Goal: Obtain resource: Obtain resource

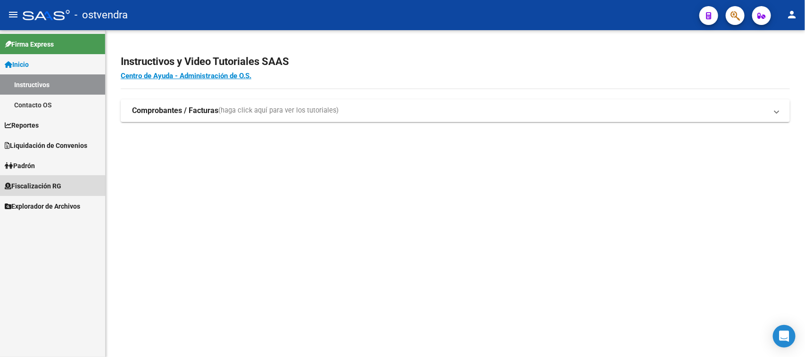
click at [43, 186] on span "Fiscalización RG" at bounding box center [33, 186] width 57 height 10
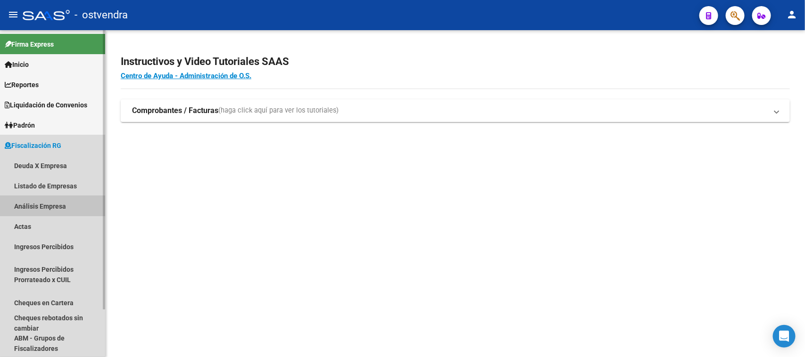
click at [44, 209] on link "Análisis Empresa" at bounding box center [52, 206] width 105 height 20
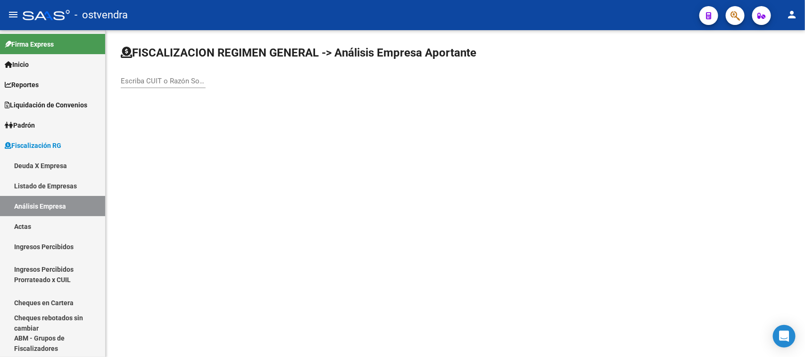
click at [172, 81] on input "Escriba CUIT o Razón Social para buscar" at bounding box center [163, 81] width 85 height 8
paste input "30710806124"
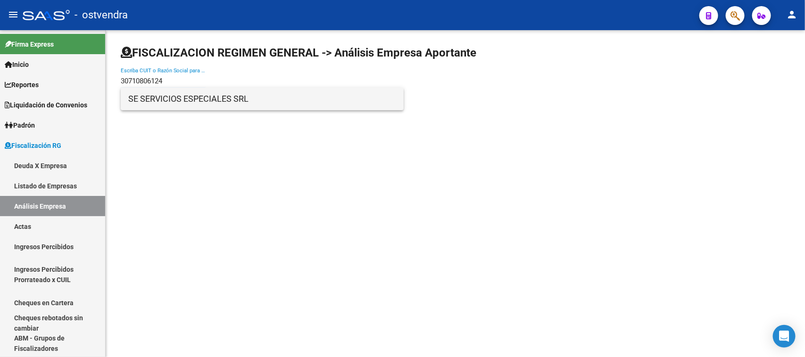
type input "30710806124"
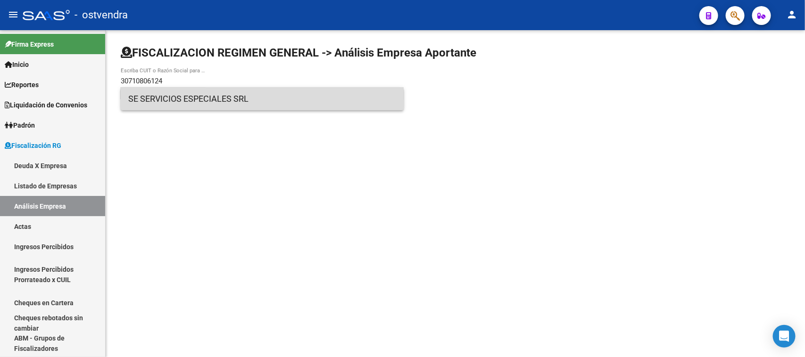
click at [173, 91] on span "SE SERVICIOS ESPECIALES SRL" at bounding box center [262, 99] width 268 height 23
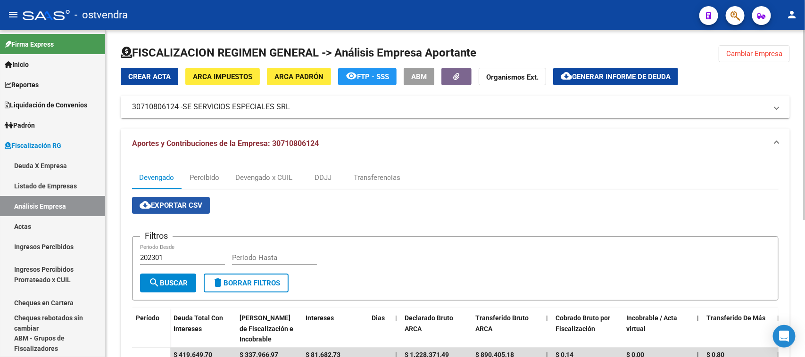
click at [170, 212] on button "cloud_download Exportar CSV" at bounding box center [171, 205] width 78 height 17
click at [250, 182] on div "Devengado x CUIL" at bounding box center [263, 177] width 71 height 23
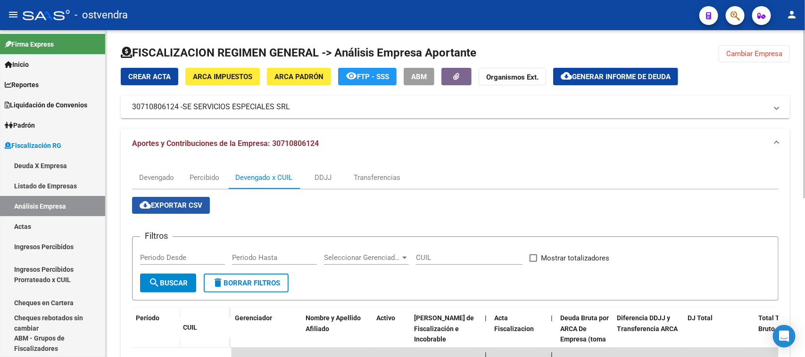
click at [191, 201] on span "cloud_download Exportar CSV" at bounding box center [171, 205] width 63 height 8
click at [625, 80] on span "Generar informe de deuda" at bounding box center [621, 77] width 99 height 8
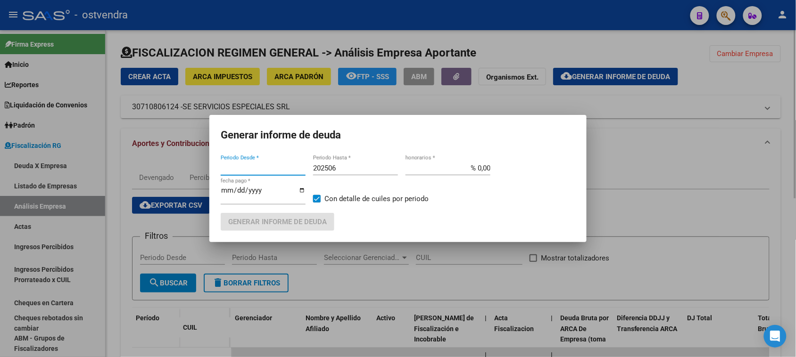
type input "202311"
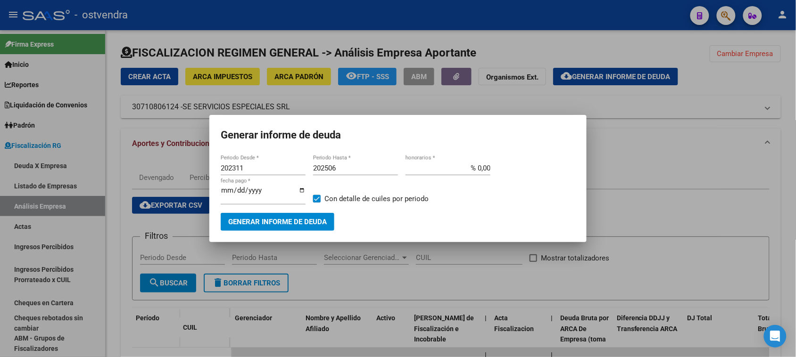
click at [378, 173] on div "202506 Periodo Hasta *" at bounding box center [355, 168] width 85 height 14
click at [369, 171] on input "202506" at bounding box center [355, 168] width 85 height 8
type input "202509"
click at [237, 189] on input "[DATE]" at bounding box center [263, 194] width 85 height 15
type input "[DATE]"
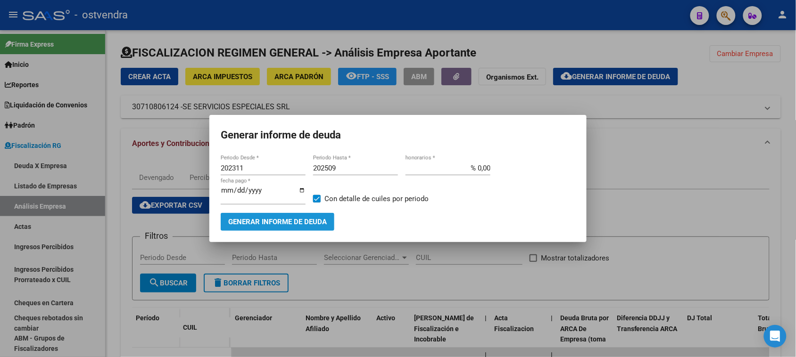
click at [274, 222] on span "Generar informe de deuda" at bounding box center [277, 222] width 99 height 8
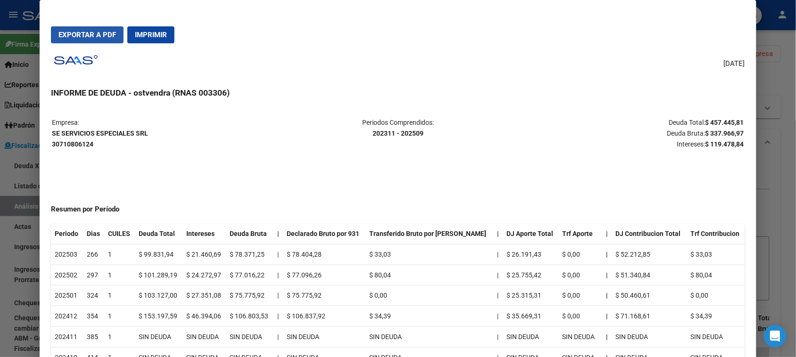
click at [89, 34] on span "Exportar a PDF" at bounding box center [87, 35] width 58 height 8
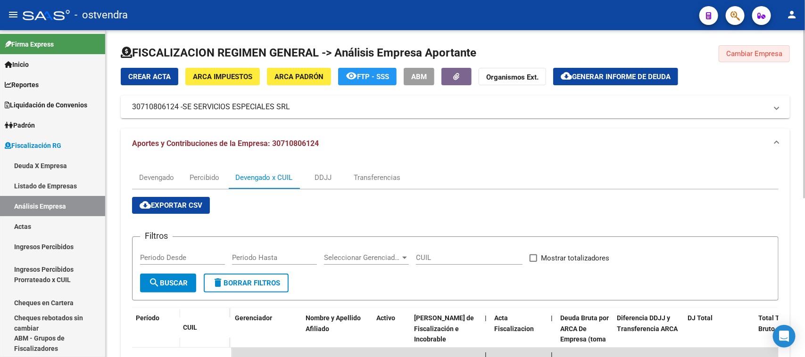
click at [743, 50] on span "Cambiar Empresa" at bounding box center [754, 53] width 56 height 8
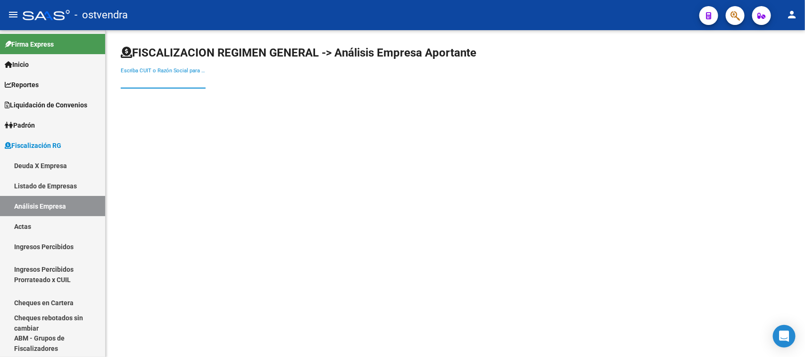
click at [171, 83] on input "Escriba CUIT o Razón Social para buscar" at bounding box center [163, 81] width 85 height 8
type input "v"
paste input "30716641909"
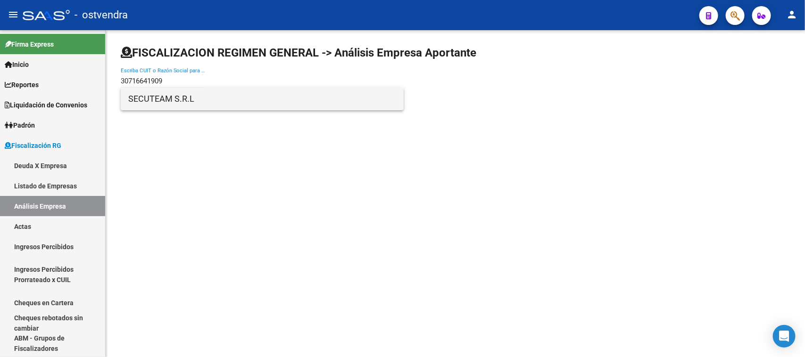
type input "30716641909"
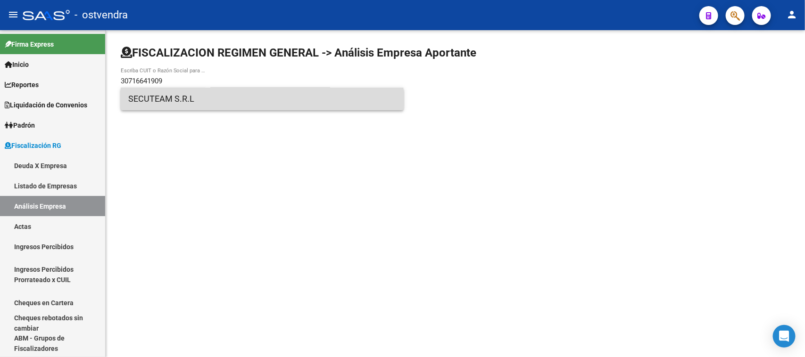
click at [187, 102] on span "SECUTEAM S.R.L" at bounding box center [262, 99] width 268 height 23
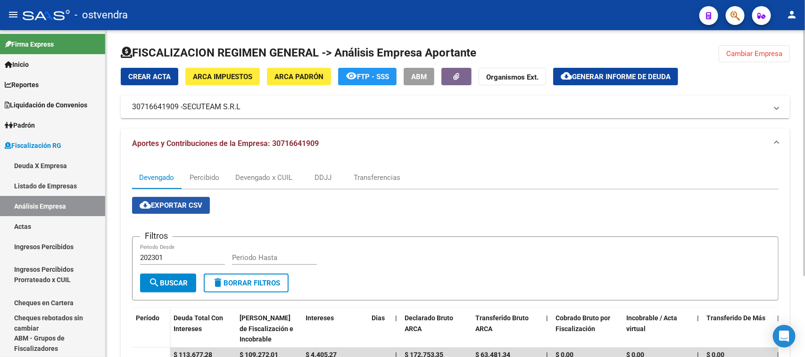
click at [174, 212] on button "cloud_download Exportar CSV" at bounding box center [171, 205] width 78 height 17
click at [263, 175] on div "Devengado x CUIL" at bounding box center [263, 178] width 57 height 10
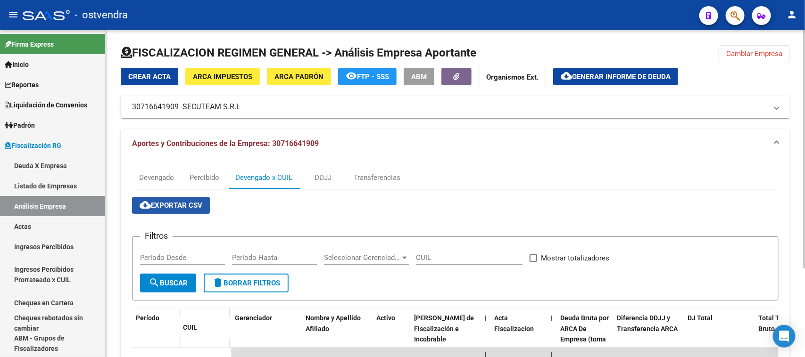
click at [195, 211] on button "cloud_download Exportar CSV" at bounding box center [171, 205] width 78 height 17
click at [590, 71] on button "cloud_download Generar informe de deuda" at bounding box center [615, 76] width 125 height 17
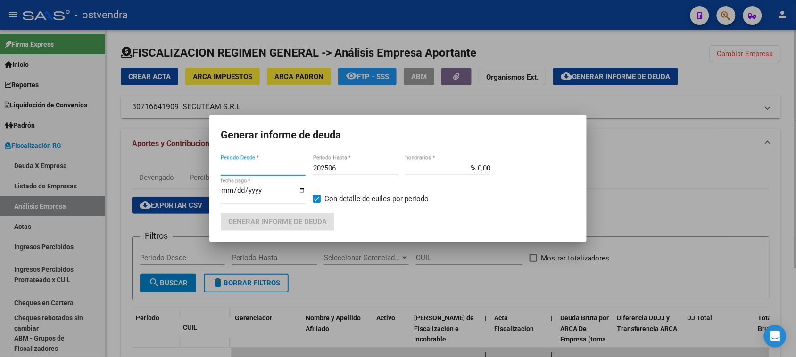
type input "202301"
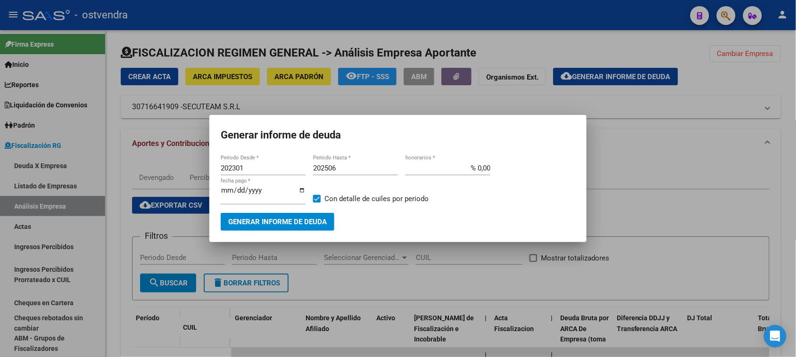
click at [384, 172] on div "202506 Periodo Hasta *" at bounding box center [355, 168] width 85 height 14
click at [384, 172] on input "202506" at bounding box center [355, 168] width 85 height 8
type input "202509"
type input "[DATE]"
click at [284, 220] on span "Generar informe de deuda" at bounding box center [277, 222] width 99 height 8
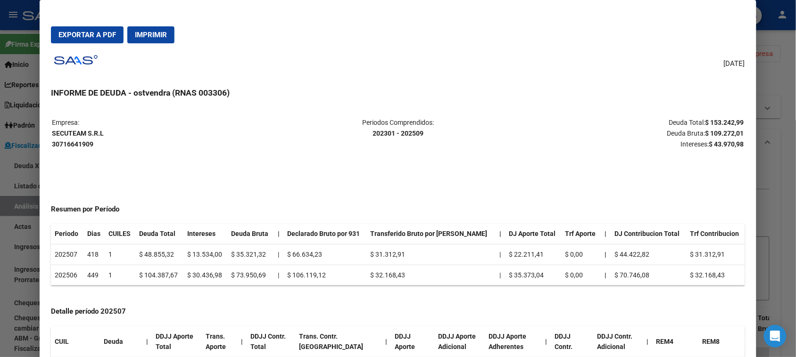
click at [91, 36] on span "Exportar a PDF" at bounding box center [87, 35] width 58 height 8
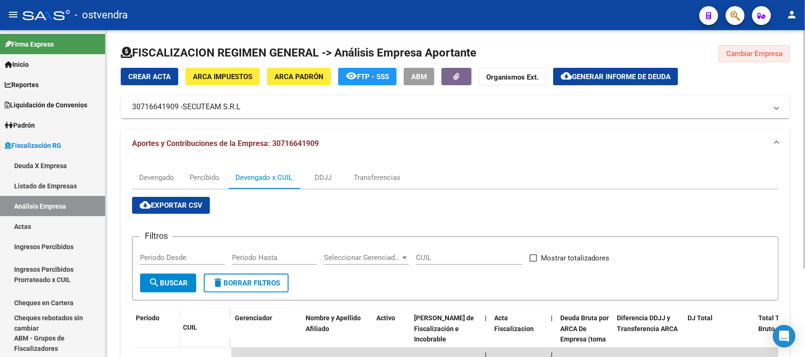
click at [739, 52] on span "Cambiar Empresa" at bounding box center [754, 53] width 56 height 8
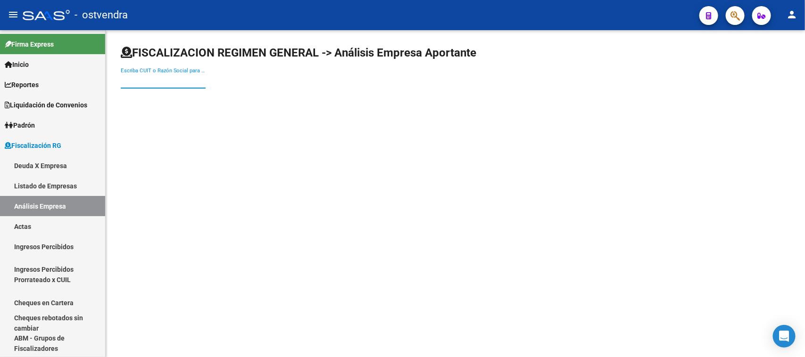
click at [178, 82] on input "Escriba CUIT o Razón Social para buscar" at bounding box center [163, 81] width 85 height 8
paste input "30710103441"
type input "30710103441"
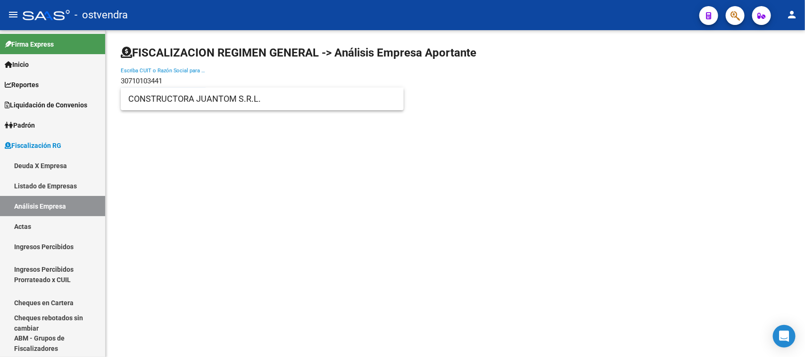
click at [178, 82] on input "30710103441" at bounding box center [163, 81] width 85 height 8
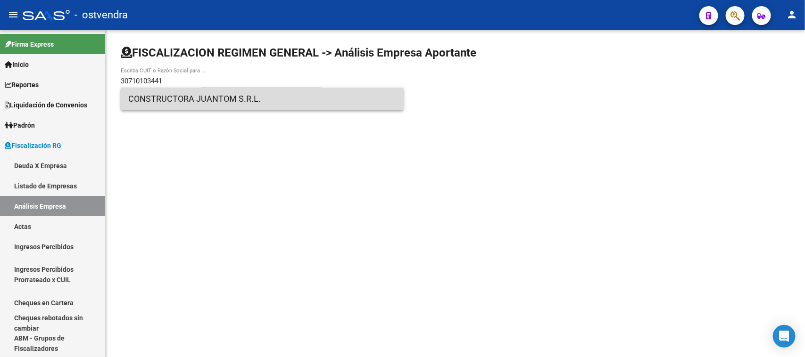
click at [182, 96] on span "CONSTRUCTORA JUANTOM S.R.L." at bounding box center [262, 99] width 268 height 23
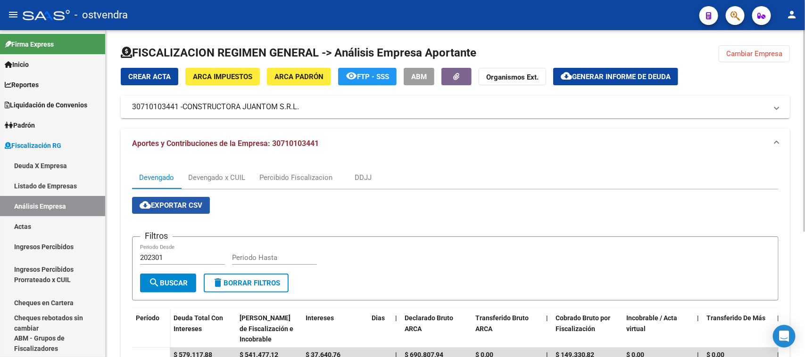
click at [196, 206] on span "cloud_download Exportar CSV" at bounding box center [171, 205] width 63 height 8
click at [220, 179] on div "Devengado x CUIL" at bounding box center [216, 178] width 57 height 10
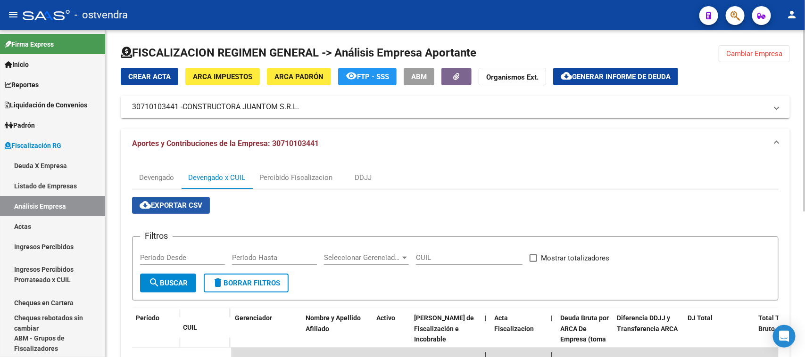
click at [182, 202] on span "cloud_download Exportar CSV" at bounding box center [171, 205] width 63 height 8
click at [804, 148] on div at bounding box center [804, 120] width 2 height 181
click at [614, 78] on span "Generar informe de deuda" at bounding box center [621, 77] width 99 height 8
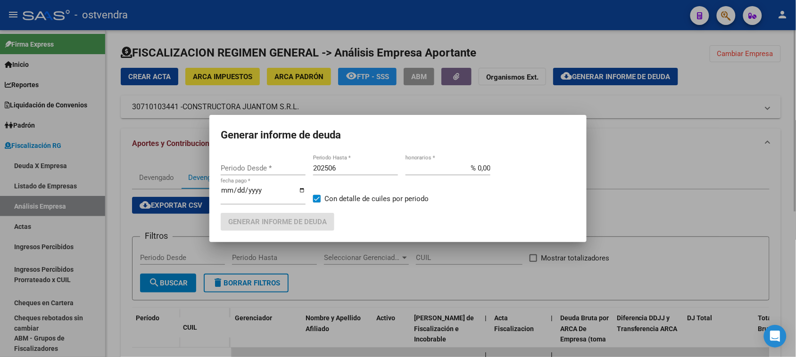
type input "202503"
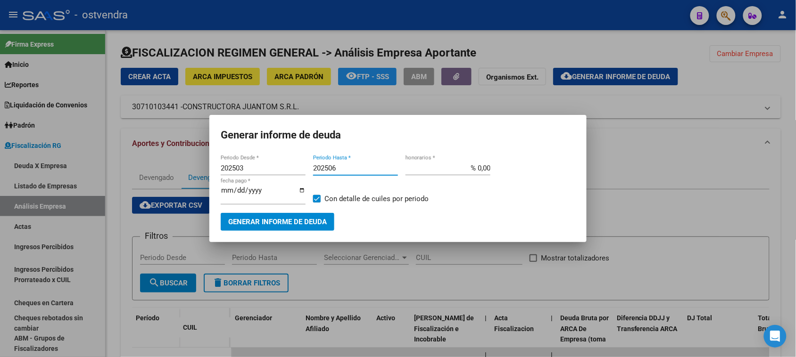
click at [371, 166] on input "202506" at bounding box center [355, 168] width 85 height 8
type input "202509"
type input "201901"
click at [237, 194] on input "[DATE]" at bounding box center [263, 194] width 85 height 15
type input "[DATE]"
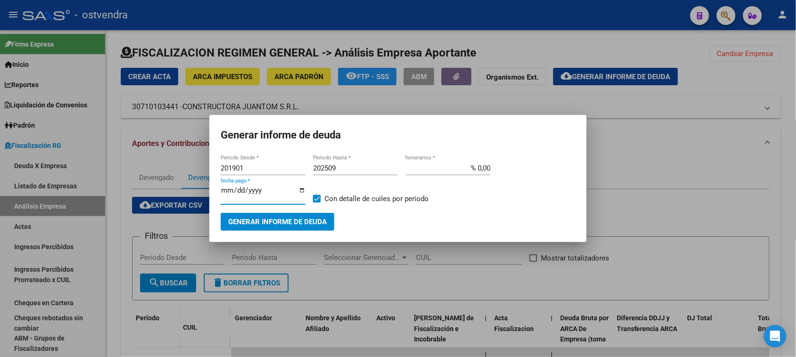
click at [279, 216] on button "Generar informe de deuda" at bounding box center [278, 221] width 114 height 17
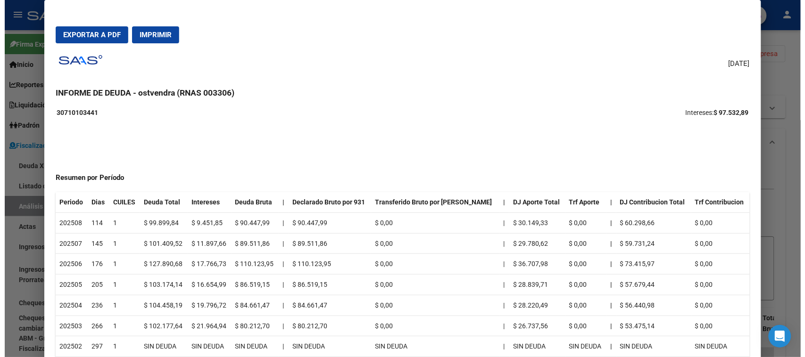
scroll to position [7, 0]
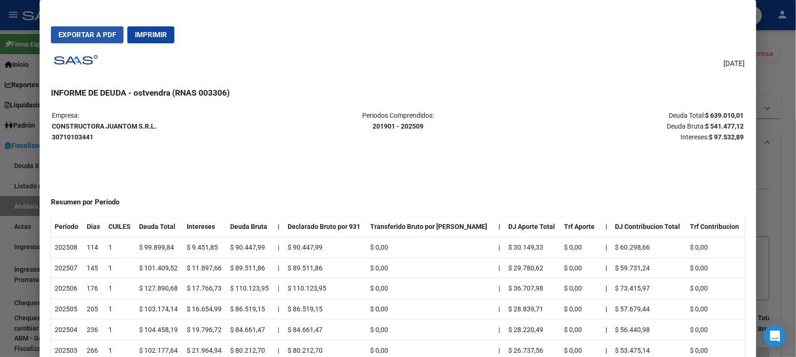
click at [92, 41] on button "Exportar a PDF" at bounding box center [87, 34] width 73 height 17
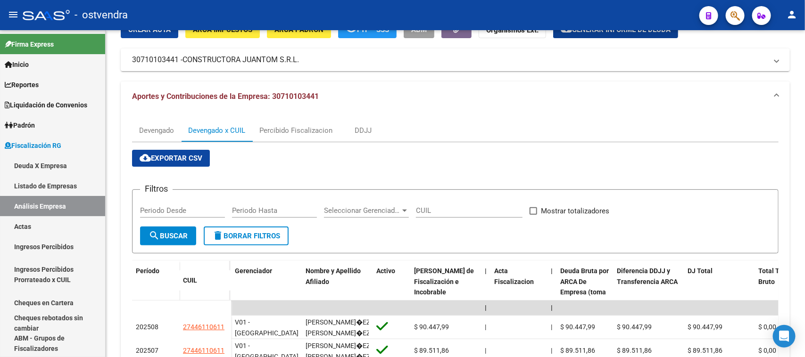
scroll to position [24, 0]
